Goal: Find specific page/section: Find specific page/section

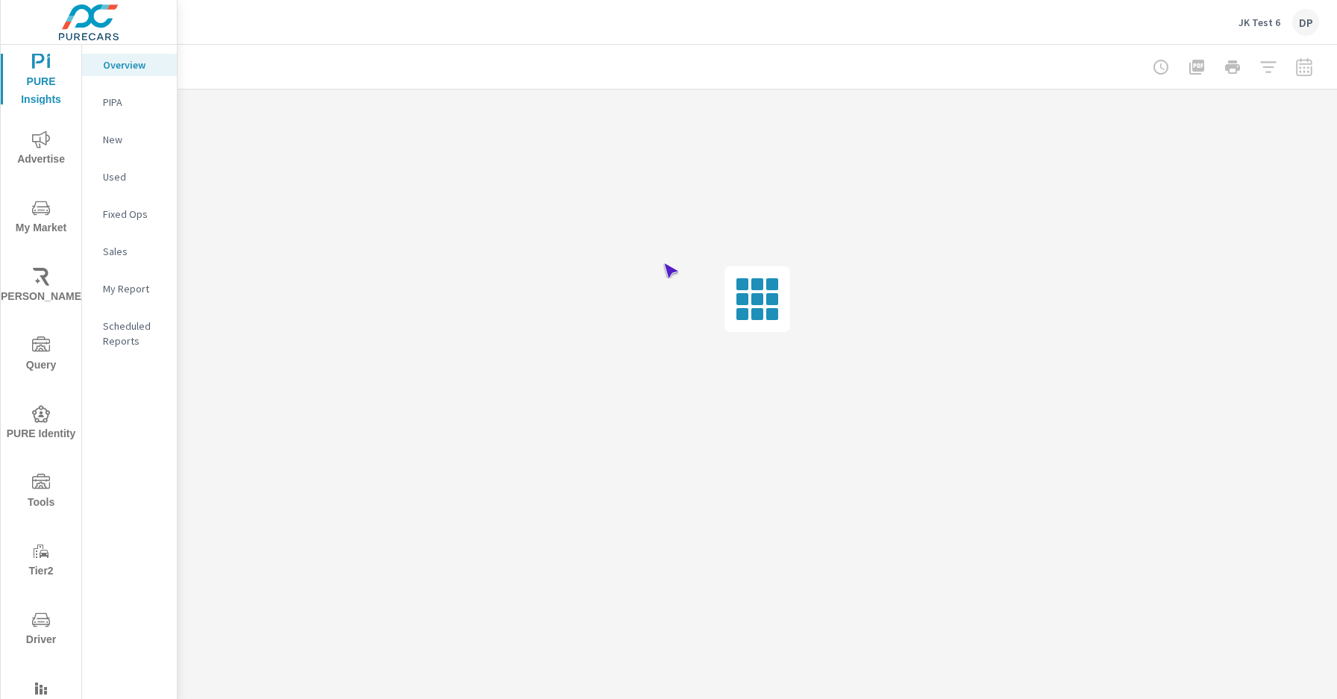
click at [38, 630] on span "Driver" at bounding box center [41, 630] width 72 height 38
